Goal: Task Accomplishment & Management: Use online tool/utility

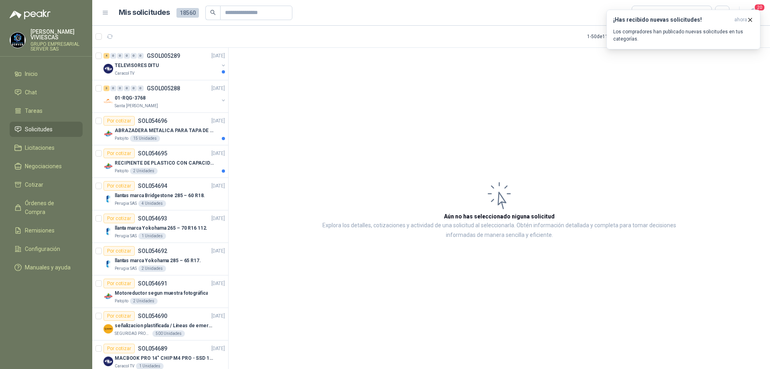
click at [48, 129] on span "Solicitudes" at bounding box center [39, 129] width 28 height 9
click at [752, 18] on icon "button" at bounding box center [750, 19] width 7 height 7
click at [182, 200] on div "Perugia SAS 4 Unidades" at bounding box center [170, 203] width 110 height 6
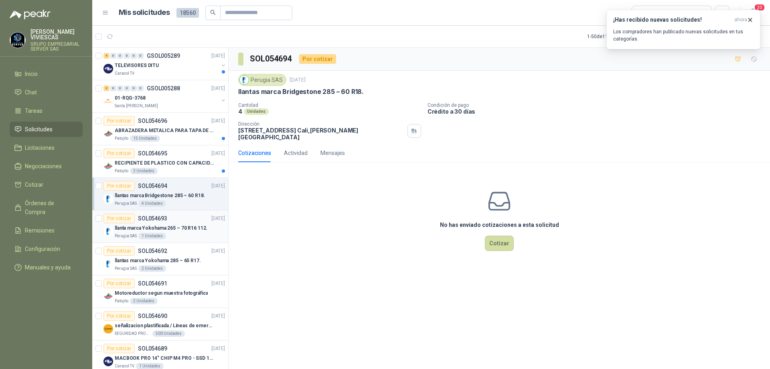
click at [172, 221] on div "Por cotizar SOL054693 [DATE]" at bounding box center [164, 218] width 122 height 10
click at [752, 20] on icon "button" at bounding box center [750, 19] width 7 height 7
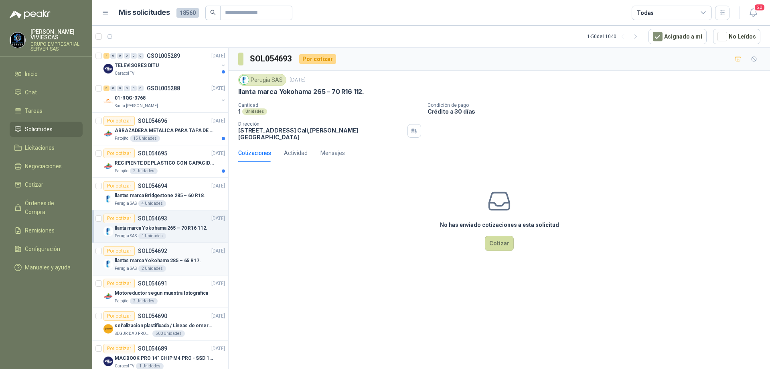
click at [171, 255] on div "llantas marca Yokohama 285 – 65 R17." at bounding box center [170, 260] width 110 height 10
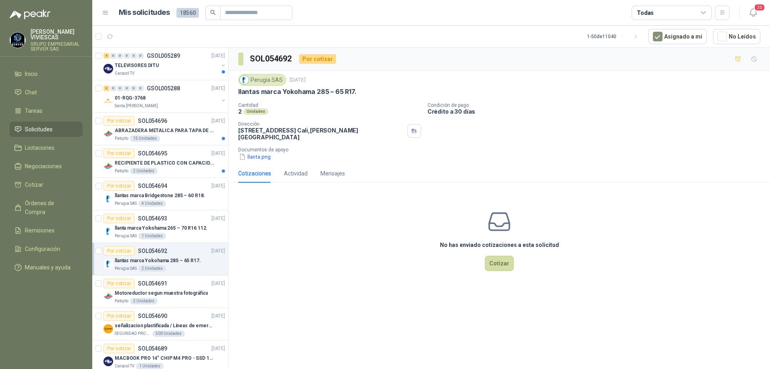
scroll to position [40, 0]
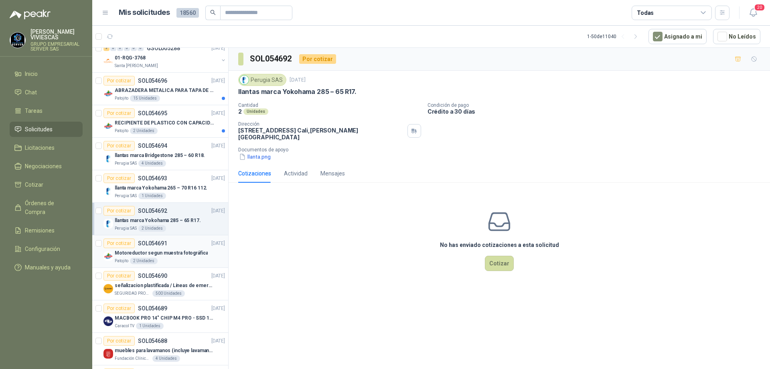
click at [176, 260] on div "Patojito 2 Unidades" at bounding box center [170, 260] width 110 height 6
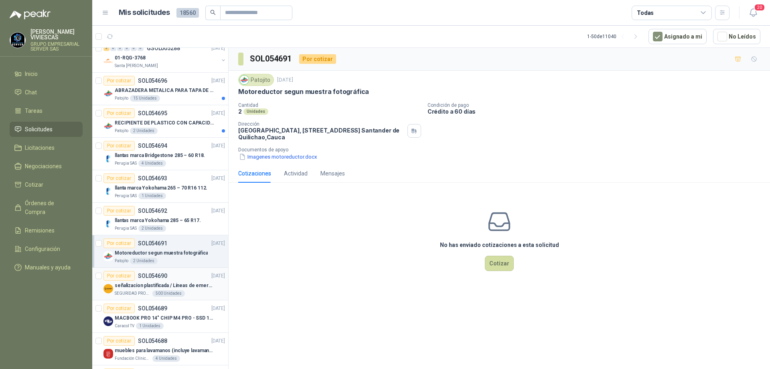
click at [177, 289] on div "señalizacion plastificada / Líneas de emergencia" at bounding box center [170, 285] width 110 height 10
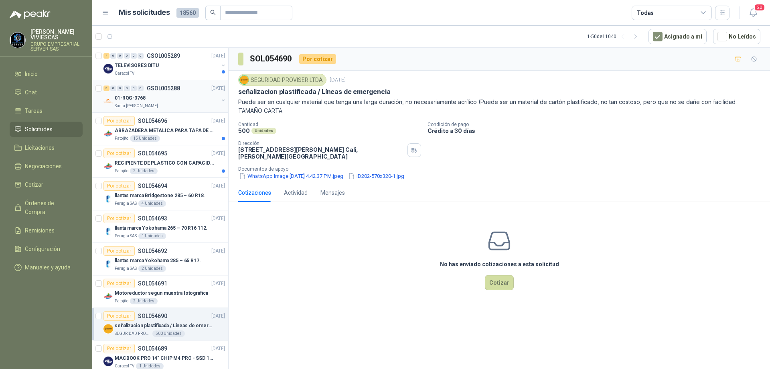
click at [168, 103] on div "Santa [PERSON_NAME]" at bounding box center [167, 106] width 104 height 6
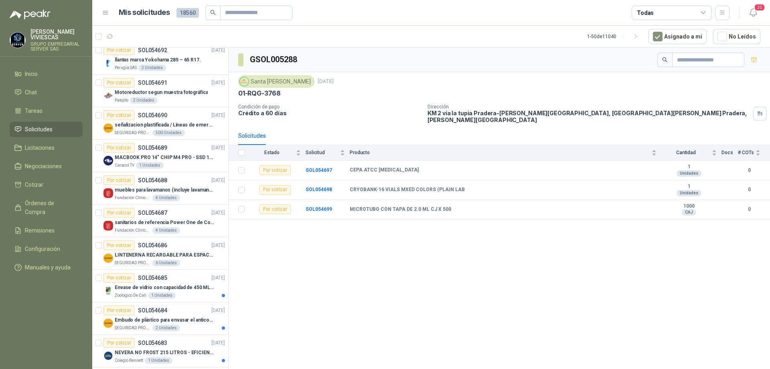
scroll to position [281, 0]
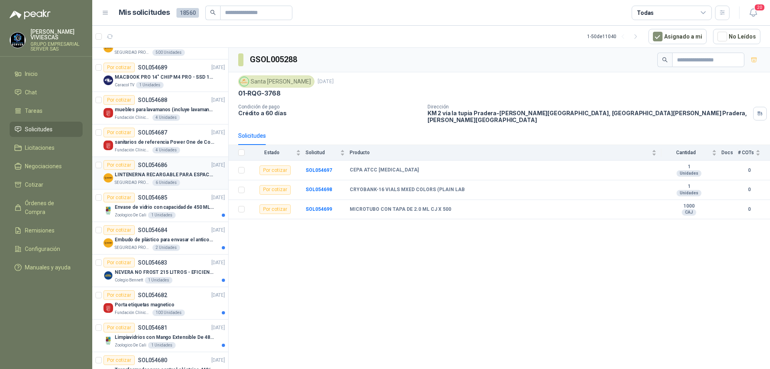
click at [188, 174] on p "LINTENERNA RECARGABLE PARA ESPACIOS ABIERTOS 100-120MTS" at bounding box center [165, 175] width 100 height 8
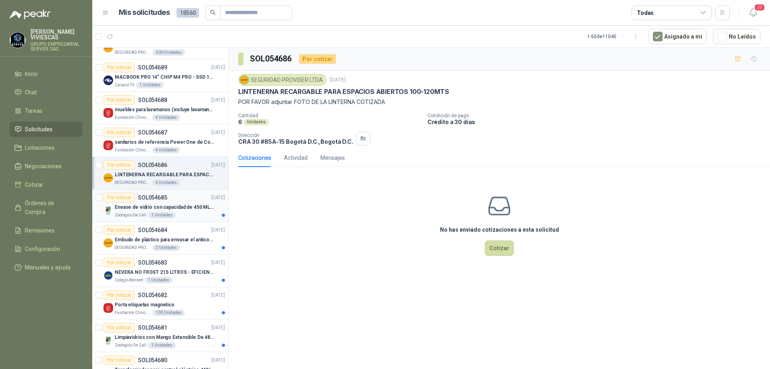
click at [178, 211] on p "Envase de vidrio con capacidad de 450 ML – 9X8X8 CM Caja x 12 unidades" at bounding box center [165, 207] width 100 height 8
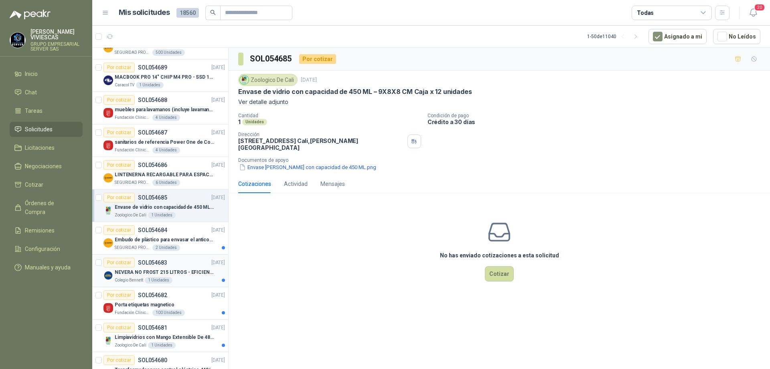
click at [193, 280] on div "Colegio [PERSON_NAME] 1 Unidades" at bounding box center [170, 280] width 110 height 6
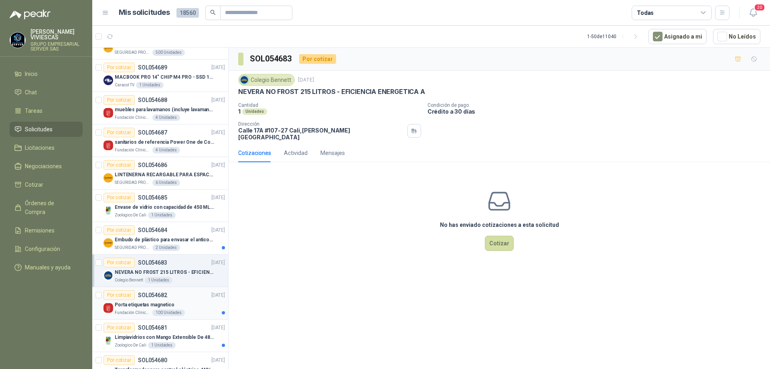
scroll to position [401, 0]
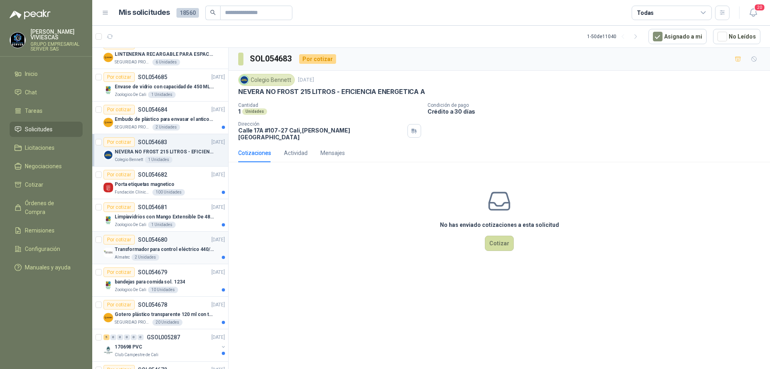
click at [184, 251] on p "Transformador para control eléctrico 440/220/110 - 45O VA." at bounding box center [165, 249] width 100 height 8
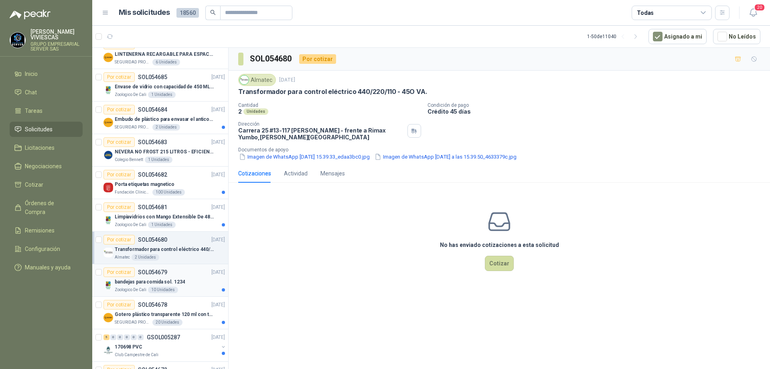
click at [177, 280] on p "bandejas para comida sol. 1234" at bounding box center [150, 282] width 70 height 8
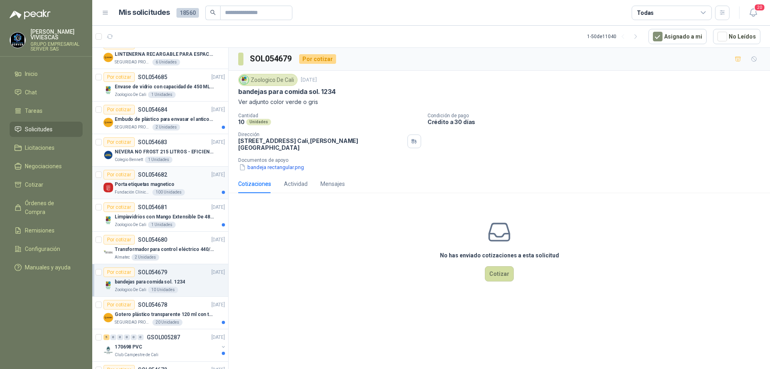
scroll to position [441, 0]
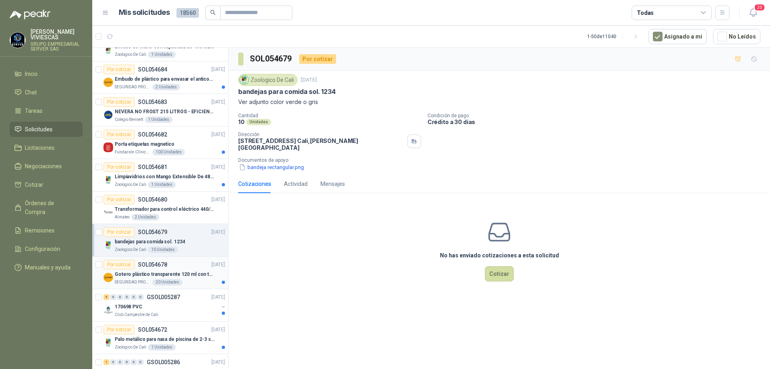
click at [192, 276] on p "Gotero plástico transparente 120 ml con tapa de seguridad" at bounding box center [165, 274] width 100 height 8
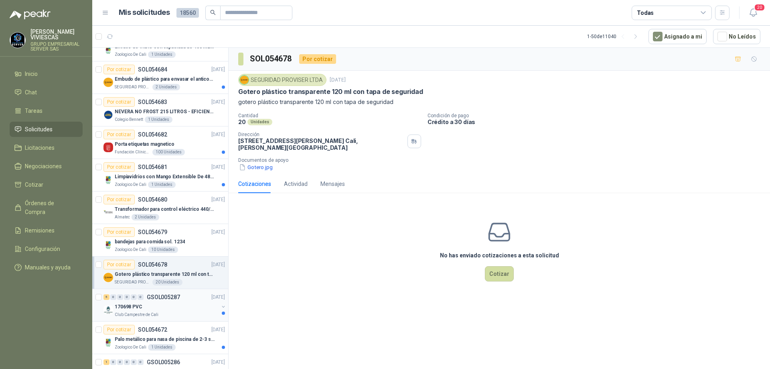
click at [167, 308] on div "170698 PVC" at bounding box center [167, 307] width 104 height 10
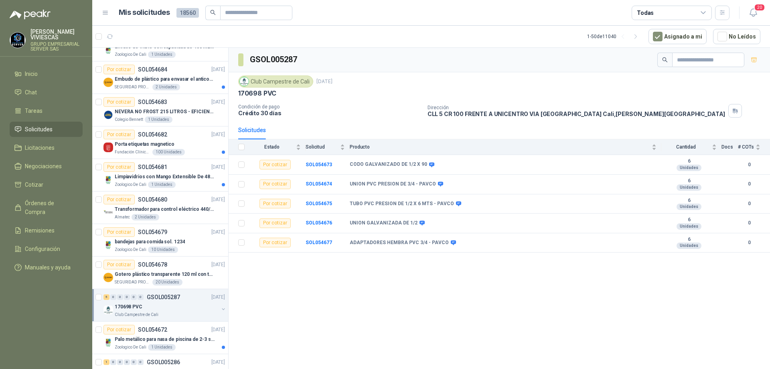
scroll to position [521, 0]
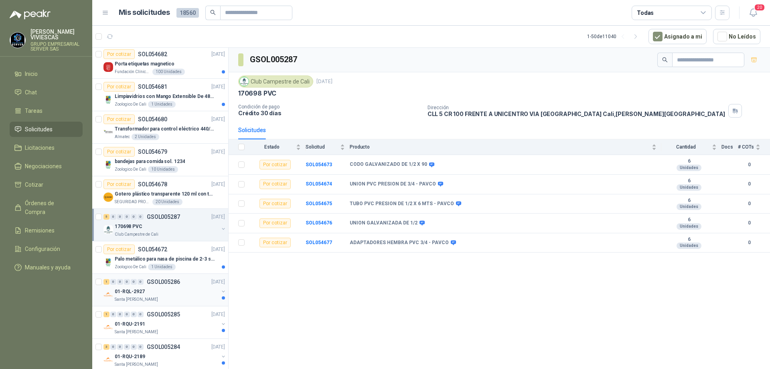
click at [177, 280] on p "GSOL005286" at bounding box center [163, 282] width 33 height 6
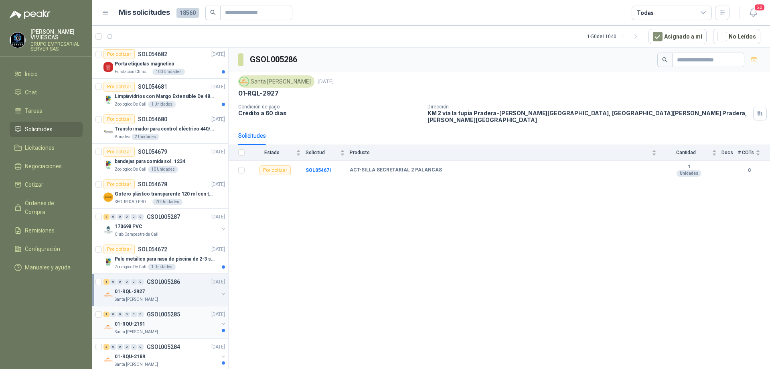
click at [174, 311] on p "GSOL005285" at bounding box center [163, 314] width 33 height 6
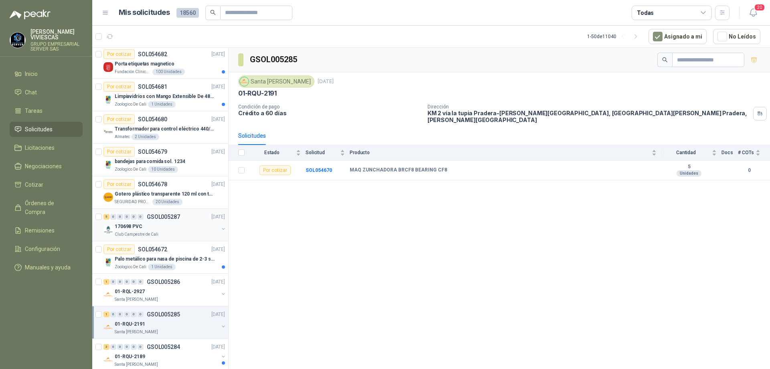
scroll to position [682, 0]
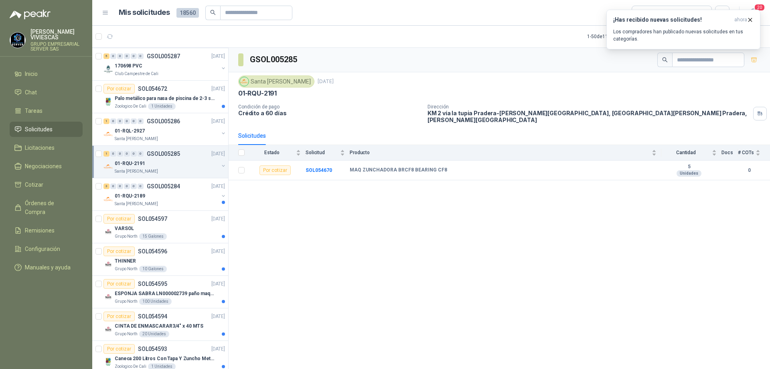
click at [58, 132] on li "Solicitudes" at bounding box center [45, 129] width 63 height 9
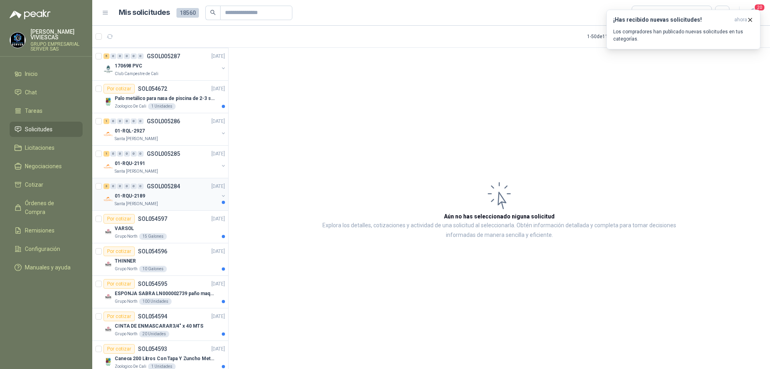
click at [169, 200] on div "01-RQU-2189" at bounding box center [167, 196] width 104 height 10
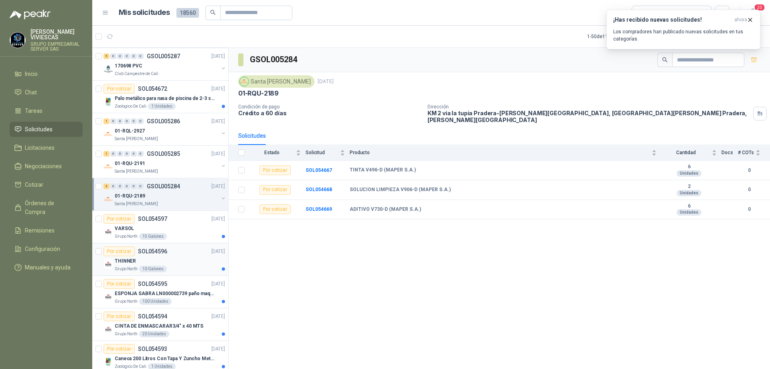
click at [173, 255] on div "Por cotizar SOL054596 [DATE]" at bounding box center [164, 251] width 122 height 10
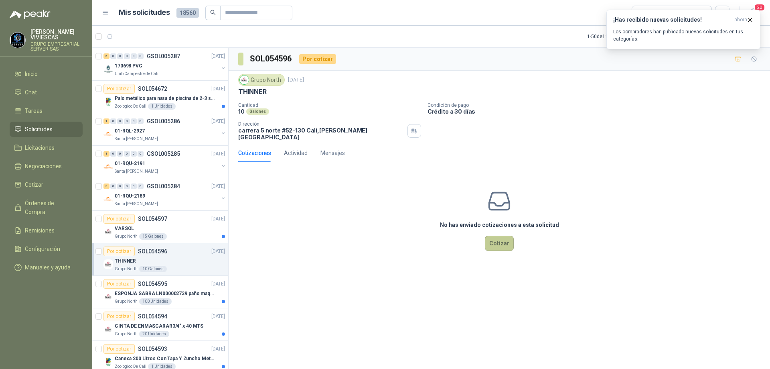
click at [502, 239] on button "Cotizar" at bounding box center [499, 242] width 29 height 15
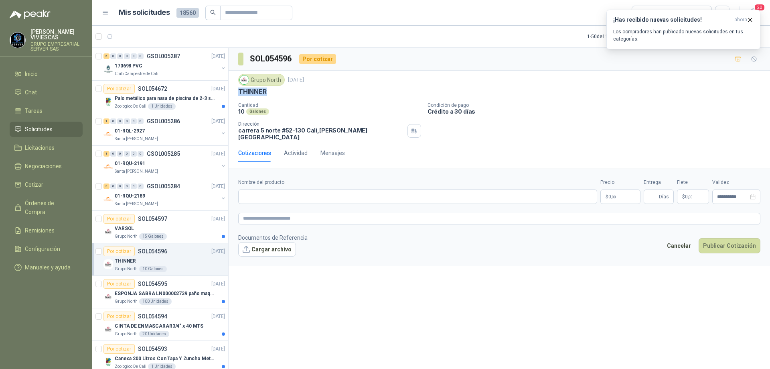
drag, startPoint x: 275, startPoint y: 94, endPoint x: 238, endPoint y: 94, distance: 37.3
click at [238, 94] on div "Grupo North [DATE] THINNER Cantidad 10 Galones Condición de pago Crédito a 30 d…" at bounding box center [499, 107] width 541 height 73
copy p "THINNER"
paste input "*******"
type input "**********"
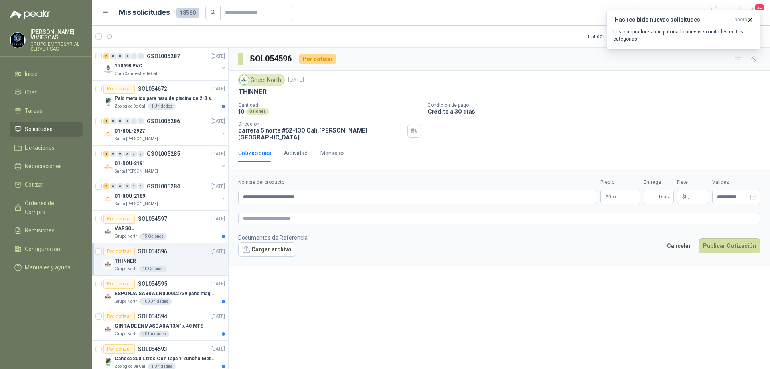
click at [613, 194] on span "0 ,00" at bounding box center [612, 196] width 8 height 5
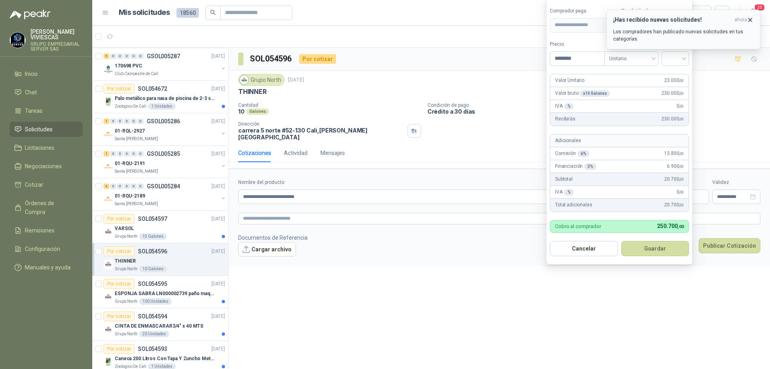
type input "********"
click at [749, 20] on icon "button" at bounding box center [750, 19] width 7 height 7
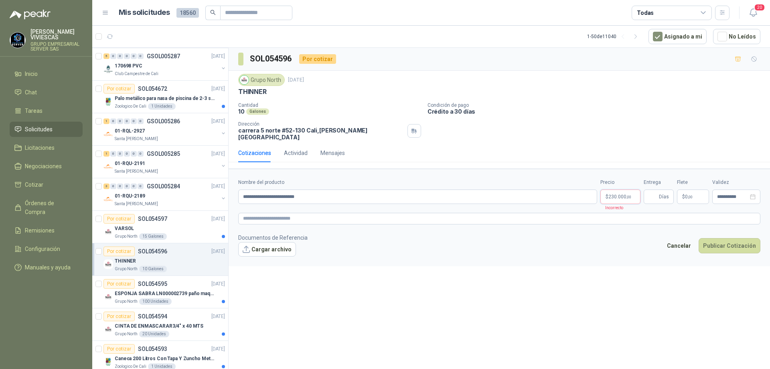
click at [622, 191] on body "[PERSON_NAME] GRUPO EMPRESARIAL SERVER SAS Inicio Chat Tareas Solicitudes Licit…" at bounding box center [385, 184] width 770 height 369
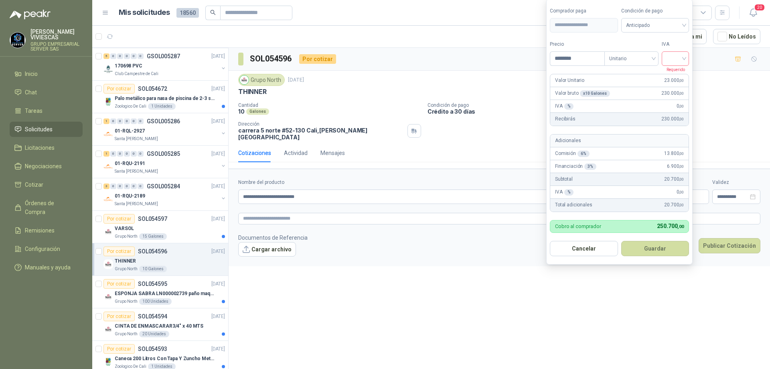
click at [683, 54] on input "search" at bounding box center [676, 58] width 18 height 12
click at [677, 74] on div "19%" at bounding box center [677, 75] width 15 height 9
click at [679, 24] on span "Anticipado" at bounding box center [656, 25] width 59 height 12
click at [651, 56] on div "Crédito a 30 días" at bounding box center [656, 54] width 56 height 9
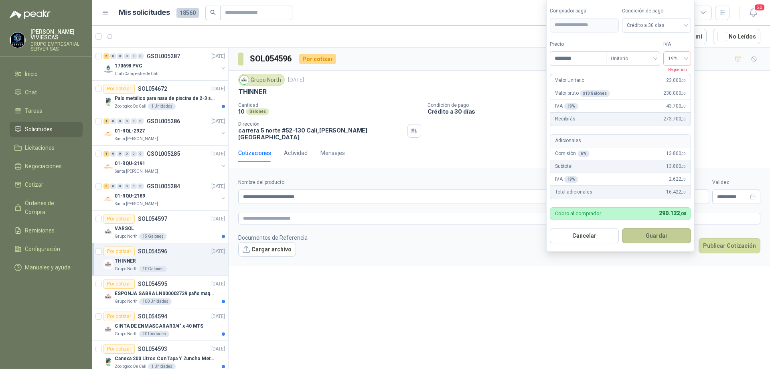
drag, startPoint x: 644, startPoint y: 233, endPoint x: 644, endPoint y: 238, distance: 4.8
click at [644, 237] on button "Guardar" at bounding box center [656, 235] width 69 height 15
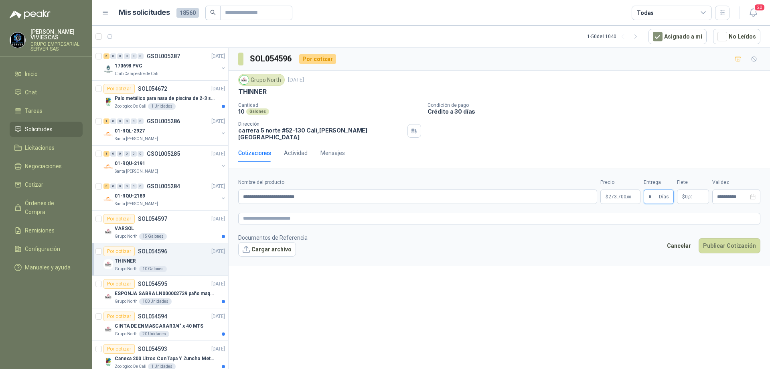
type input "*"
click at [643, 105] on p "Condición de pago" at bounding box center [597, 105] width 339 height 6
click at [728, 241] on button "Publicar Cotización" at bounding box center [730, 245] width 62 height 15
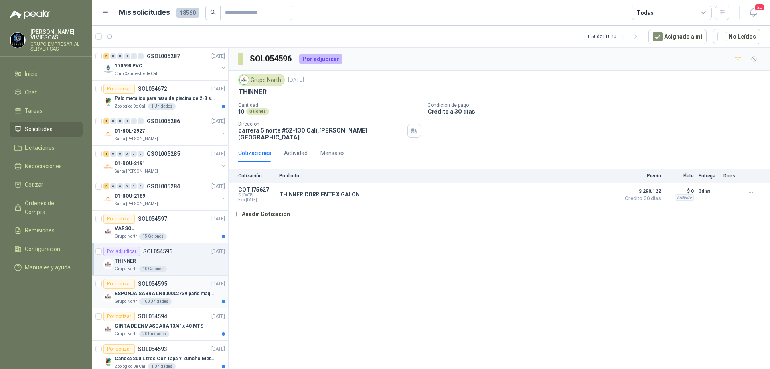
click at [180, 289] on div "ESPONJA SABRA LN000002739 paño maquina 3m 14cm x10 m" at bounding box center [170, 293] width 110 height 10
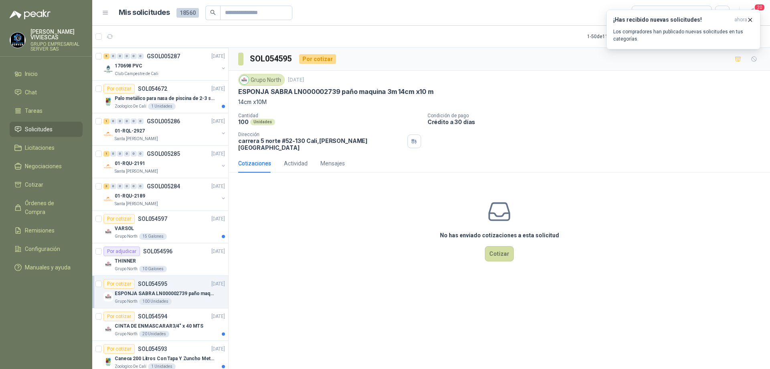
click at [341, 206] on div "No has enviado cotizaciones a esta solicitud Cotizar" at bounding box center [499, 230] width 541 height 102
click at [170, 318] on div "Por cotizar SOL054594 [DATE]" at bounding box center [164, 316] width 122 height 10
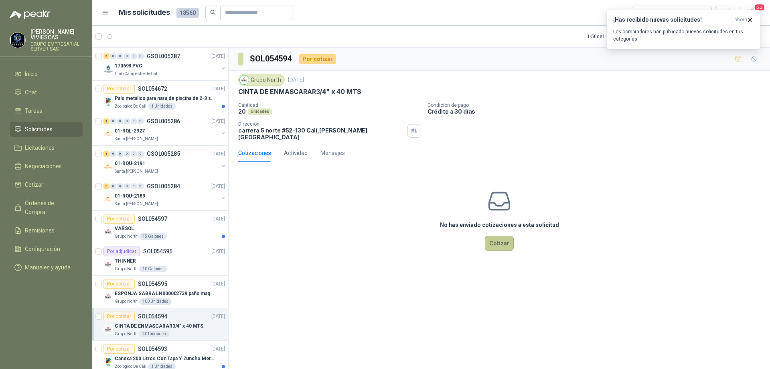
click at [501, 242] on button "Cotizar" at bounding box center [499, 242] width 29 height 15
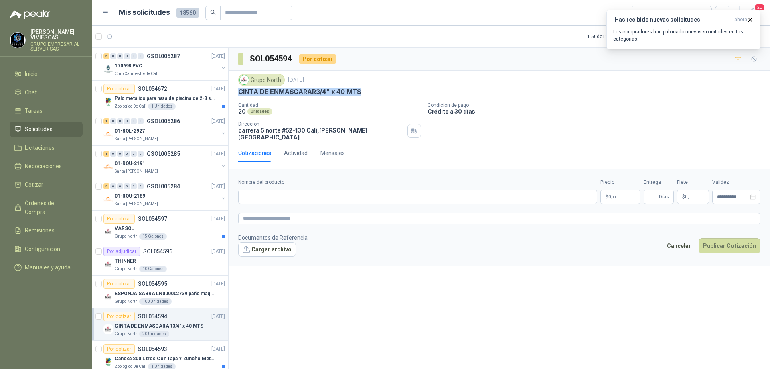
drag, startPoint x: 363, startPoint y: 89, endPoint x: 237, endPoint y: 92, distance: 125.6
click at [237, 92] on div "Grupo North [DATE] CINTA DE ENMASCARAR3/4" x 40 MTS Cantidad 20 Unidades Condic…" at bounding box center [499, 107] width 541 height 73
copy p "CINTA DE ENMASCARAR3/4" x 40 MTS"
paste input "**********"
type input "**********"
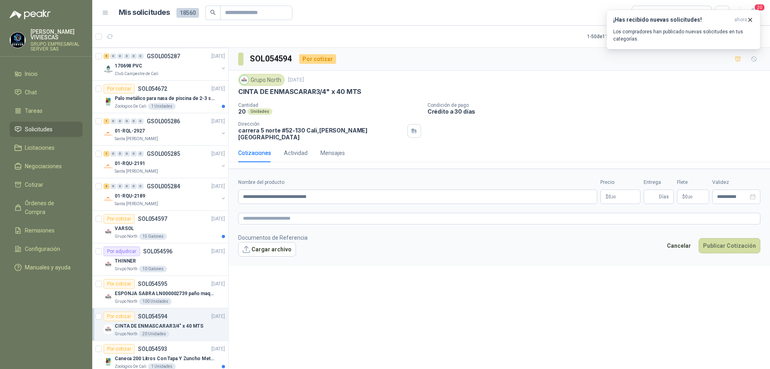
click at [614, 193] on body "[PERSON_NAME] GRUPO EMPRESARIAL SERVER SAS Inicio Chat Tareas Solicitudes Licit…" at bounding box center [385, 184] width 770 height 369
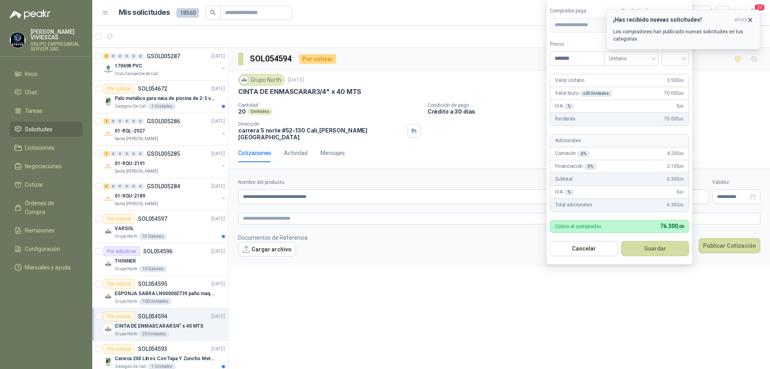
type input "*******"
click at [753, 16] on button "¡Has recibido nuevas solicitudes! ahora Los compradores han publicado nuevas so…" at bounding box center [683, 30] width 154 height 40
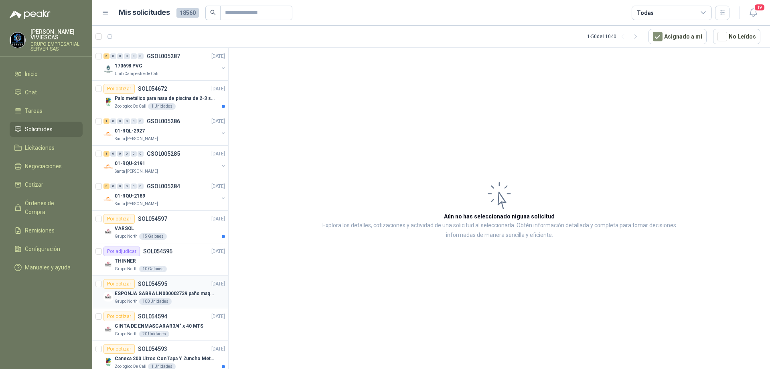
click at [160, 294] on p "ESPONJA SABRA LN000002739 paño maquina 3m 14cm x10 m" at bounding box center [165, 294] width 100 height 8
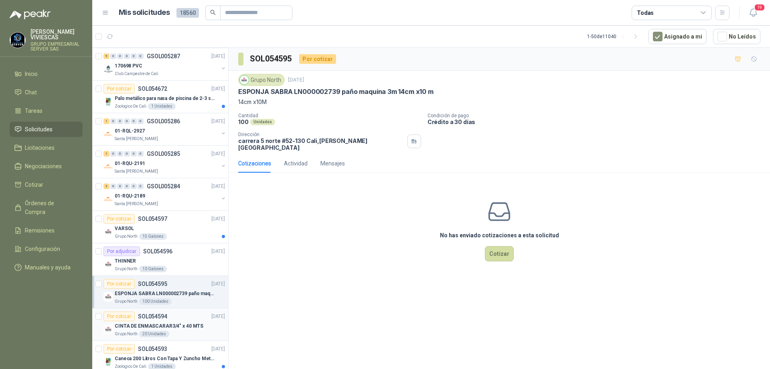
click at [176, 324] on p "CINTA DE ENMASCARAR3/4" x 40 MTS" at bounding box center [159, 326] width 89 height 8
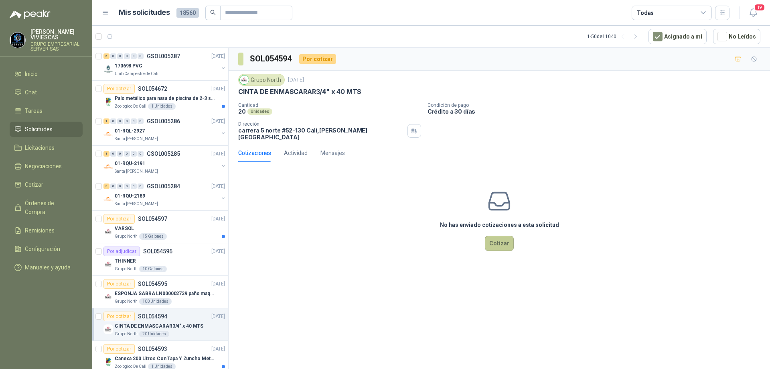
click at [501, 240] on button "Cotizar" at bounding box center [499, 242] width 29 height 15
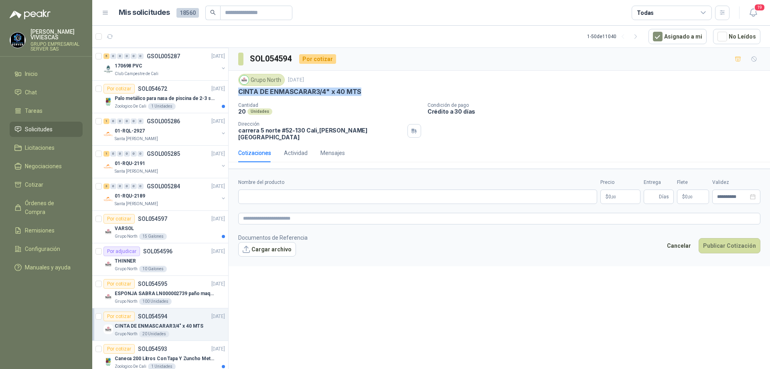
drag, startPoint x: 365, startPoint y: 91, endPoint x: 237, endPoint y: 94, distance: 128.0
click at [237, 94] on div "Grupo North [DATE] CINTA DE ENMASCARAR3/4" x 40 MTS Cantidad 20 Unidades Condic…" at bounding box center [499, 107] width 541 height 73
copy p "CINTA DE ENMASCARAR3/4" x 40 MTS"
paste input "**********"
type input "**********"
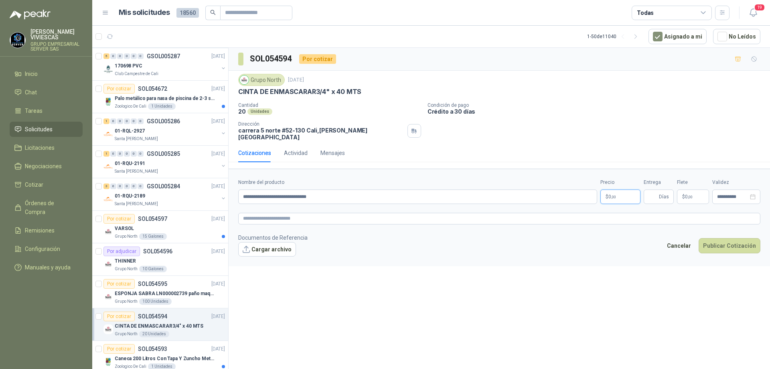
click at [614, 186] on body "[PERSON_NAME] GRUPO EMPRESARIAL SERVER SAS Inicio Chat Tareas Solicitudes Licit…" at bounding box center [385, 184] width 770 height 369
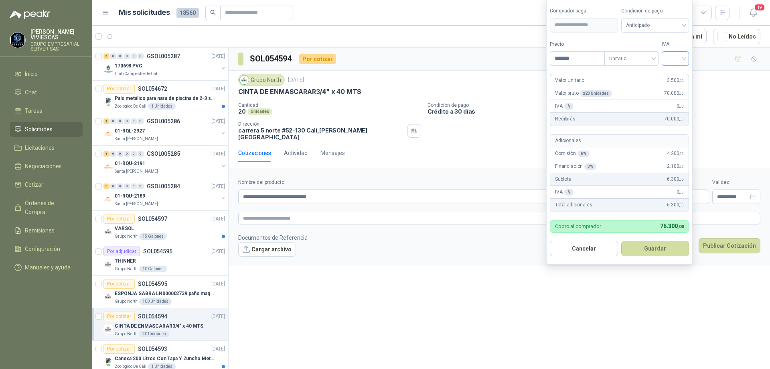
type input "*******"
click at [684, 60] on input "search" at bounding box center [676, 58] width 18 height 12
click at [676, 75] on div "19%" at bounding box center [677, 75] width 15 height 9
click at [669, 26] on span "Anticipado" at bounding box center [656, 25] width 59 height 12
click at [653, 55] on div "Crédito a 30 días" at bounding box center [656, 54] width 56 height 9
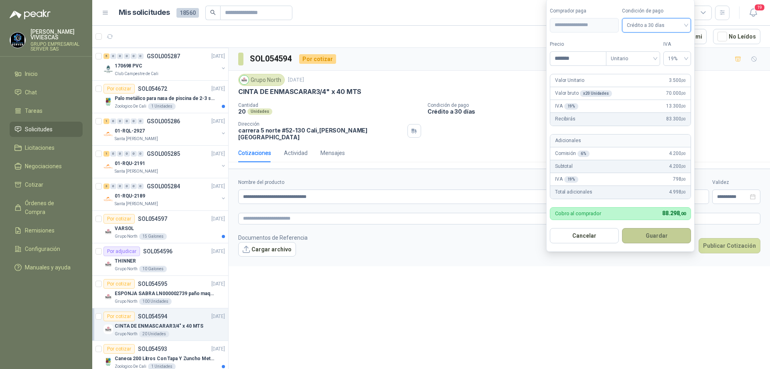
click at [660, 238] on button "Guardar" at bounding box center [656, 235] width 69 height 15
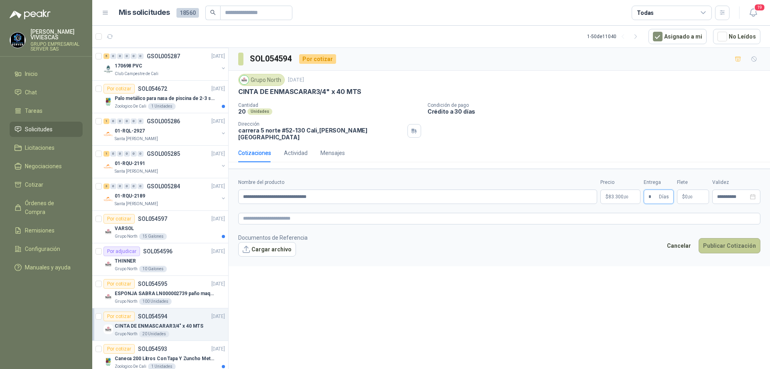
type input "*"
click at [710, 239] on button "Publicar Cotización" at bounding box center [730, 245] width 62 height 15
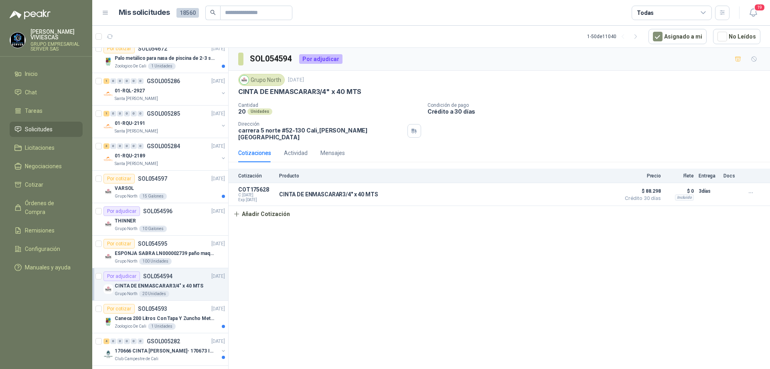
scroll to position [762, 0]
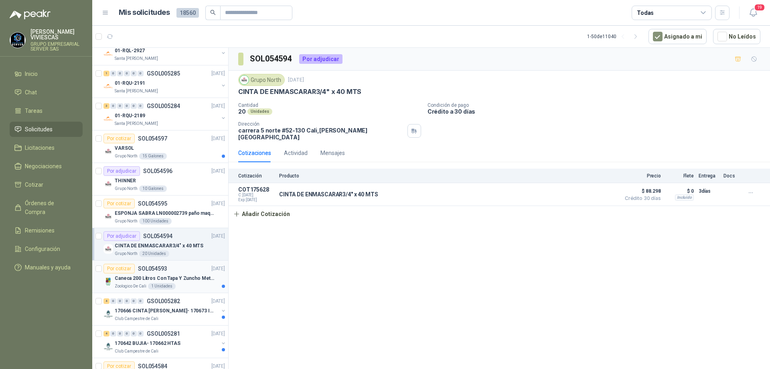
click at [176, 282] on p "Caneca 200 Litros Con Tapa Y Zuncho Metalico" at bounding box center [165, 278] width 100 height 8
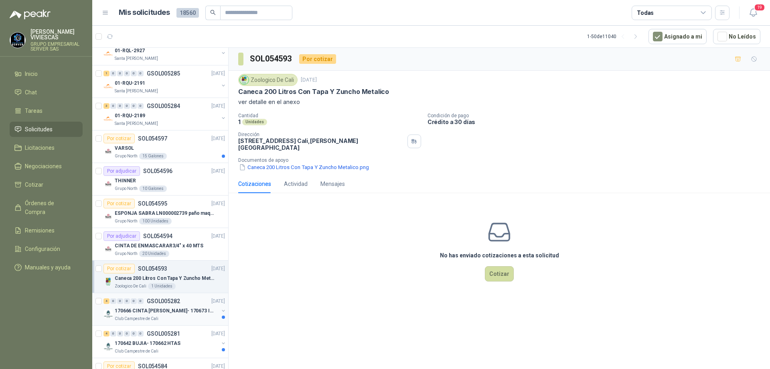
click at [176, 299] on p "GSOL005282" at bounding box center [163, 301] width 33 height 6
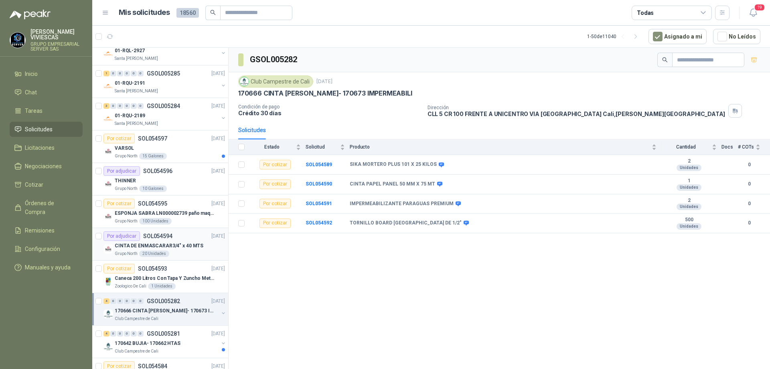
scroll to position [842, 0]
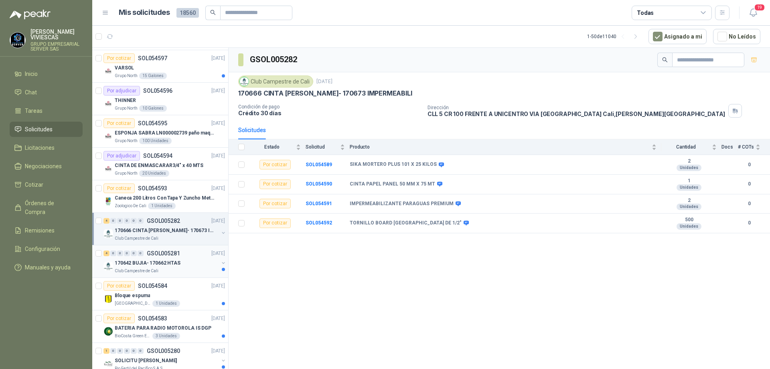
click at [173, 262] on p "170642 BUJIA- 170662 HTAS" at bounding box center [148, 263] width 66 height 8
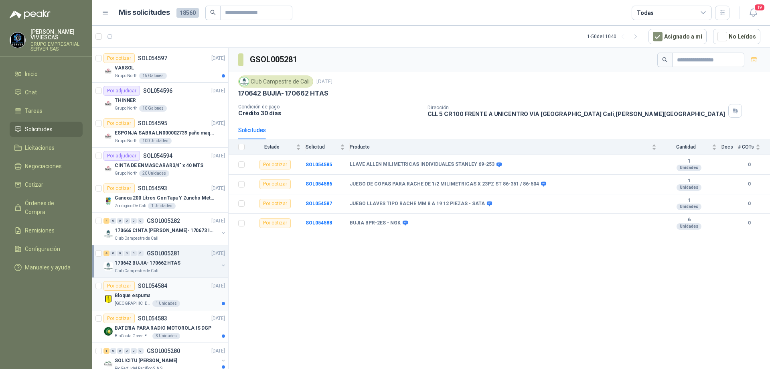
click at [177, 293] on div "Bloque espuma" at bounding box center [170, 295] width 110 height 10
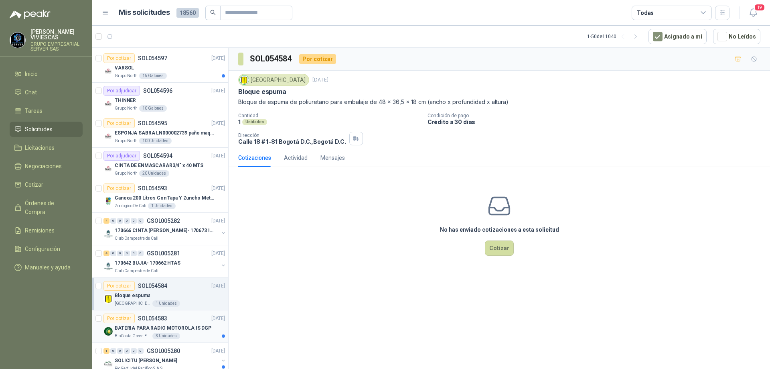
click at [187, 325] on p "BATERIA PARA RADIO MOTOROLA IS DGP" at bounding box center [163, 328] width 97 height 8
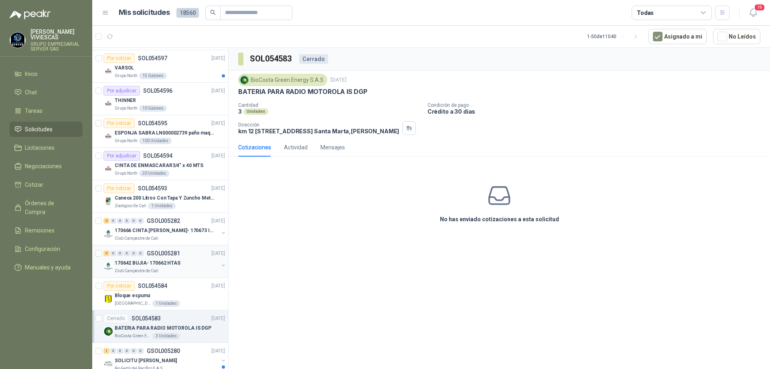
scroll to position [882, 0]
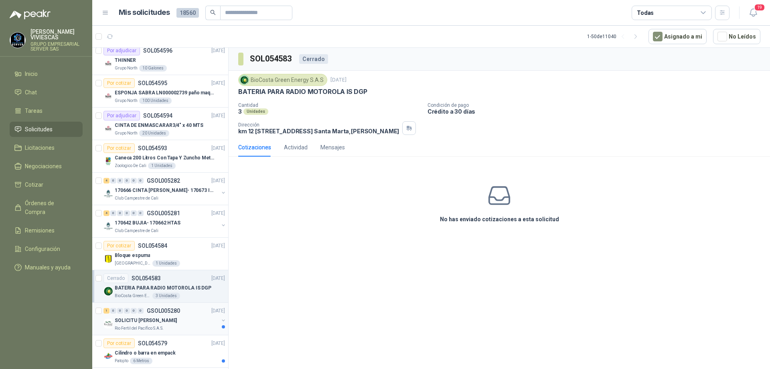
click at [183, 313] on div "1 0 0 0 0 0 GSOL005280 [DATE]" at bounding box center [164, 311] width 123 height 10
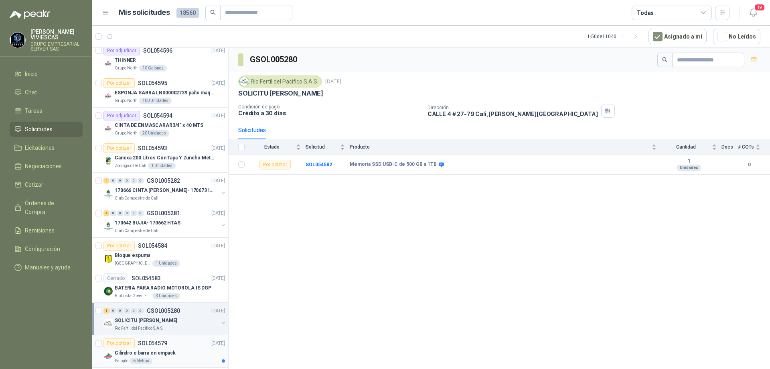
scroll to position [1043, 0]
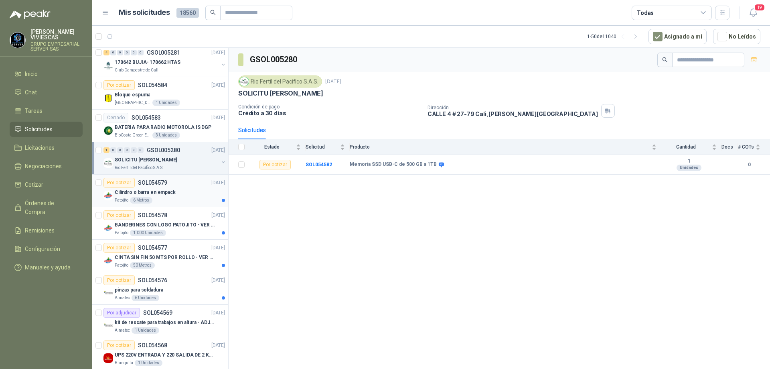
click at [182, 199] on div "Patojito 6 Metros" at bounding box center [170, 200] width 110 height 6
